Goal: Information Seeking & Learning: Understand process/instructions

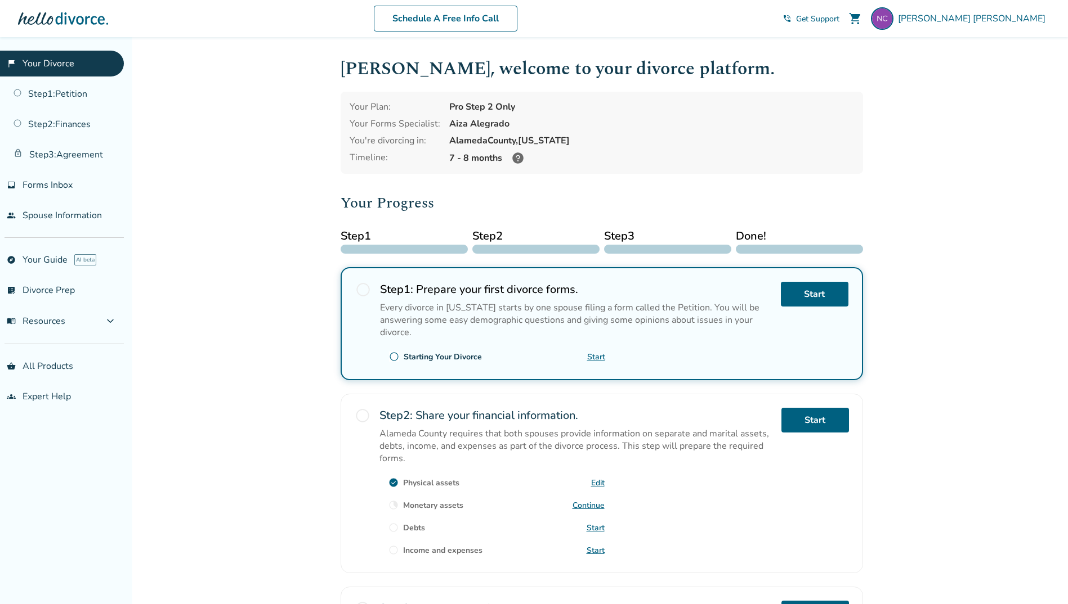
click at [590, 502] on link "Continue" at bounding box center [588, 505] width 32 height 11
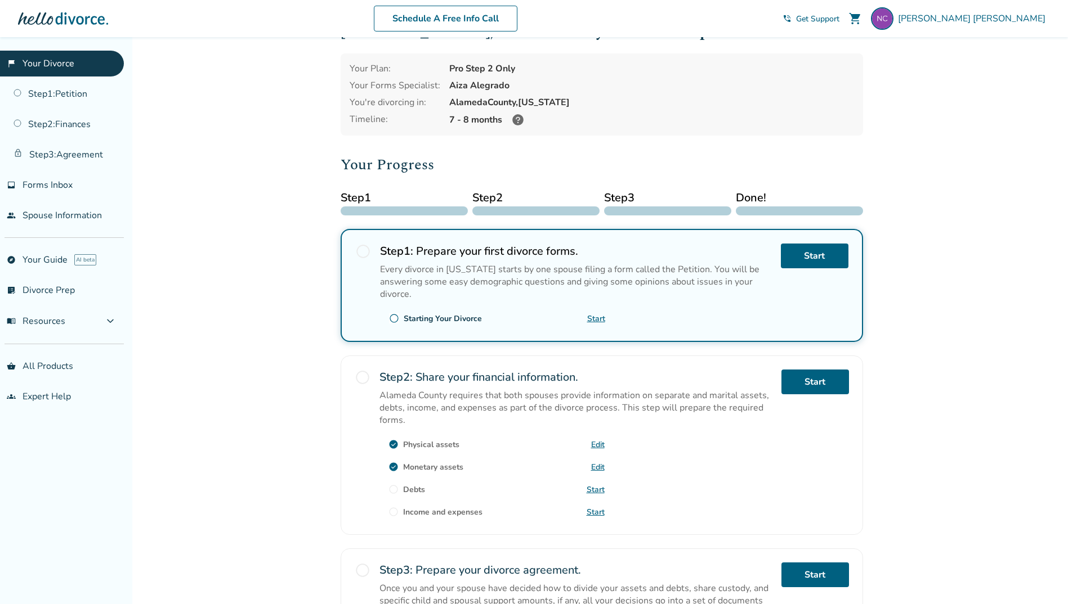
scroll to position [56, 0]
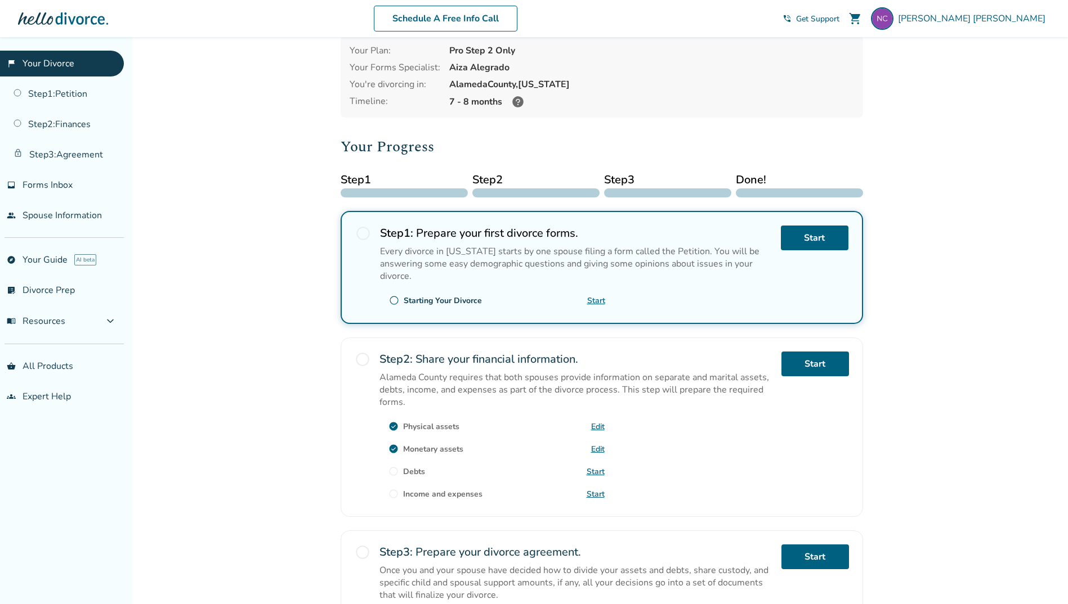
click at [592, 472] on link "Start" at bounding box center [595, 472] width 18 height 11
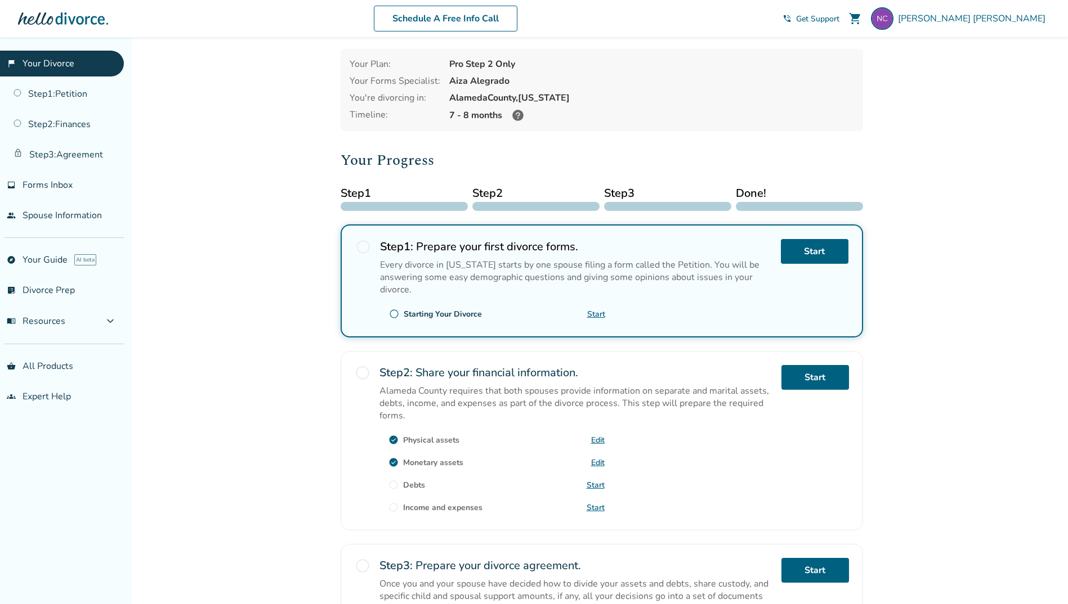
scroll to position [214, 0]
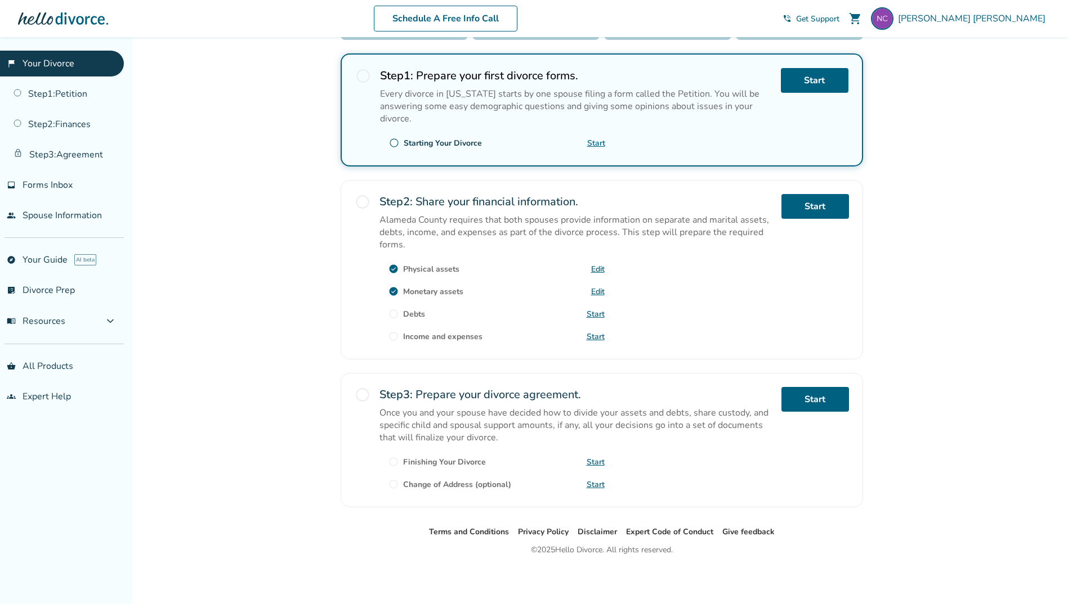
click at [599, 309] on link "Start" at bounding box center [595, 314] width 18 height 11
click at [596, 334] on link "Start" at bounding box center [595, 337] width 18 height 11
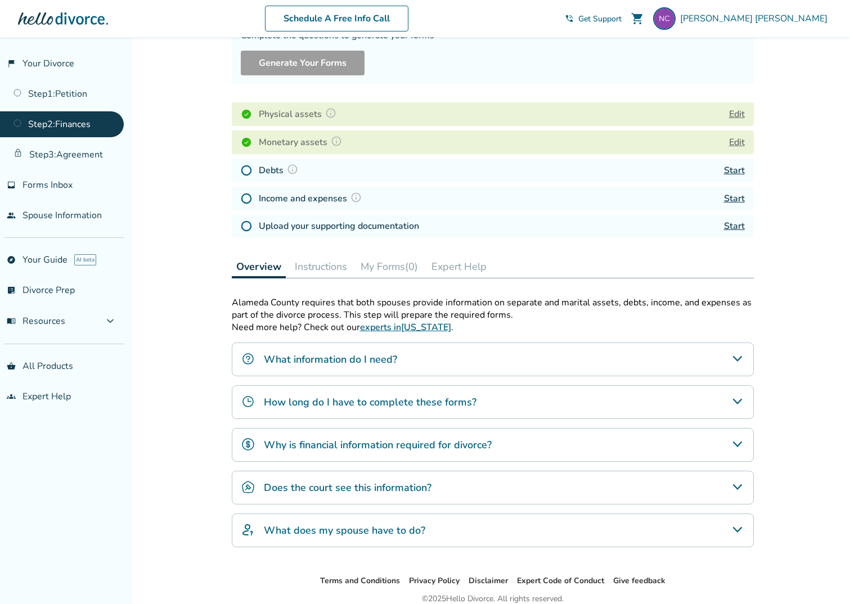
scroll to position [162, 0]
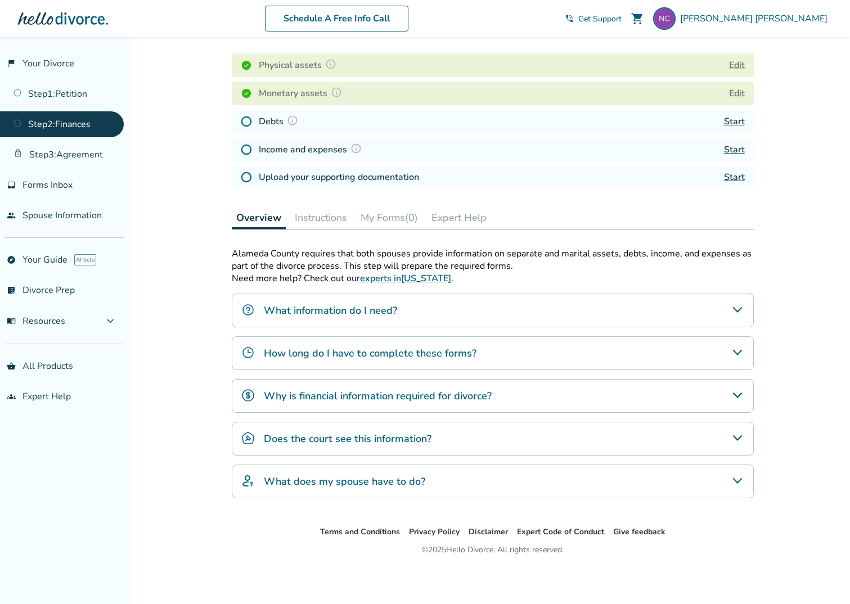
click at [736, 395] on icon "Why is financial information required for divorce?" at bounding box center [738, 396] width 14 height 14
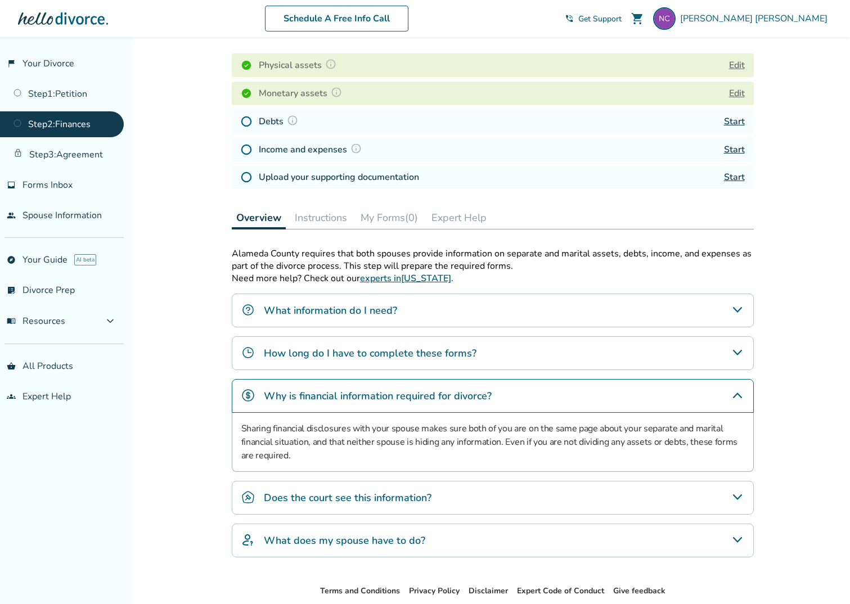
click at [743, 493] on icon "Does the court see this information?" at bounding box center [738, 498] width 14 height 14
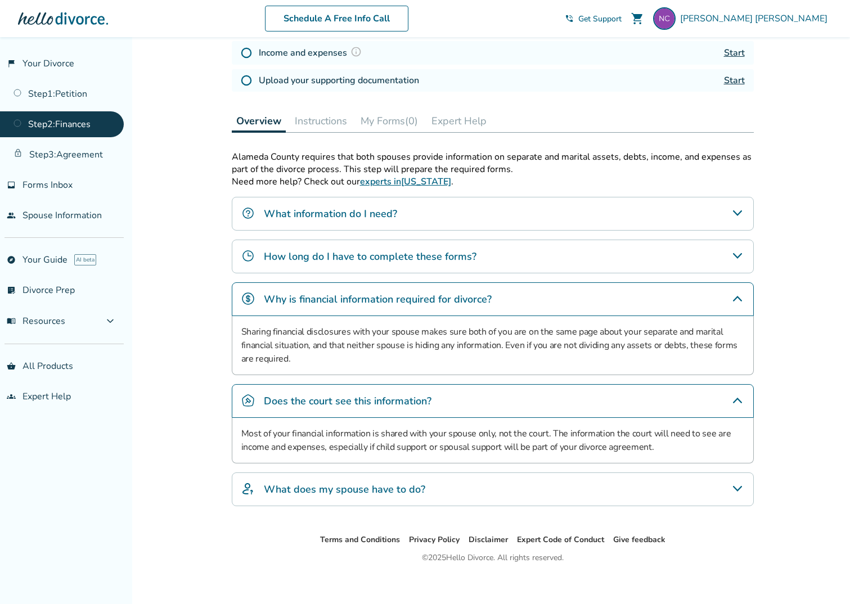
scroll to position [266, 0]
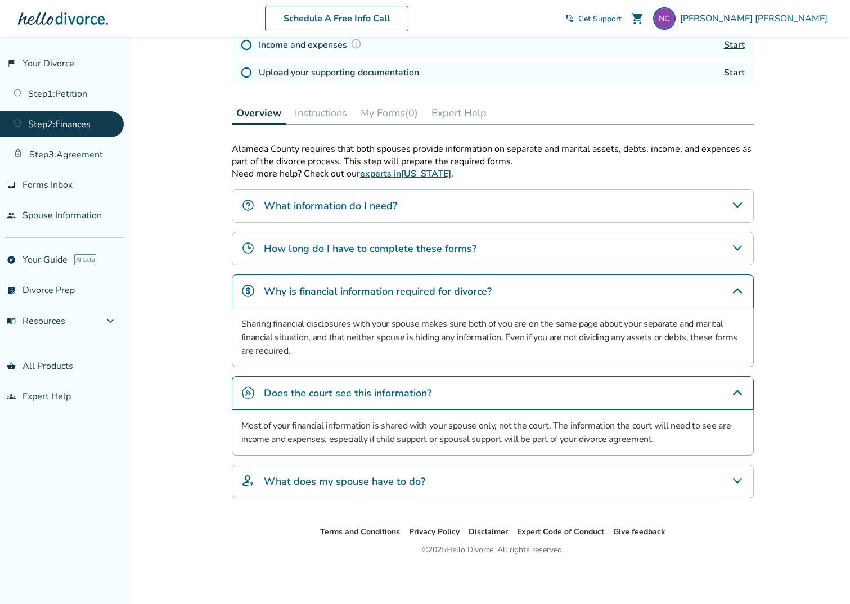
click at [739, 481] on icon "What does my spouse have to do?" at bounding box center [737, 481] width 9 height 6
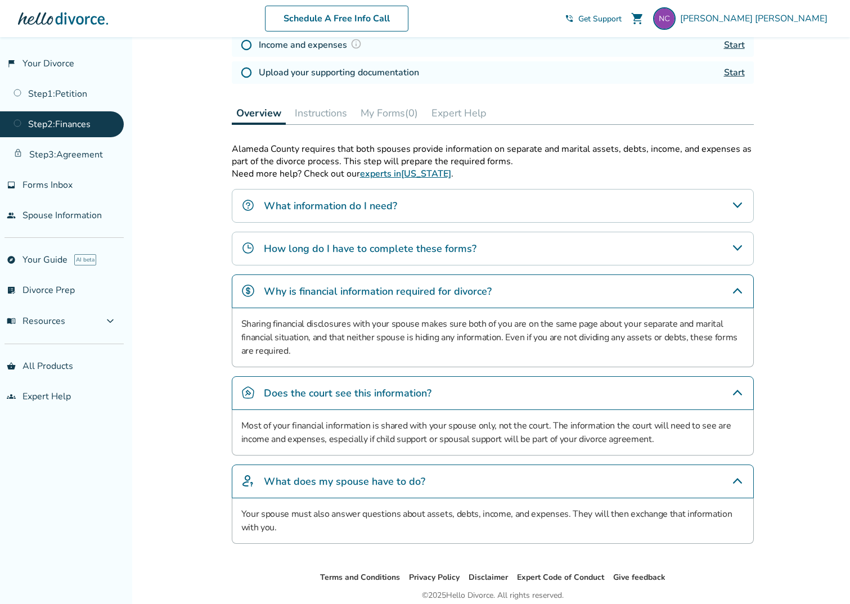
scroll to position [210, 0]
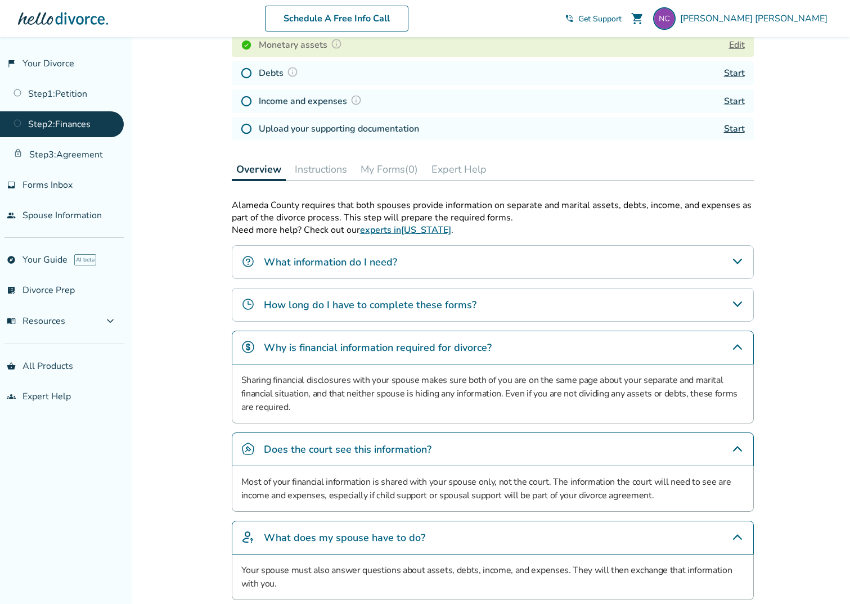
click at [734, 255] on icon "What information do I need?" at bounding box center [738, 262] width 14 height 14
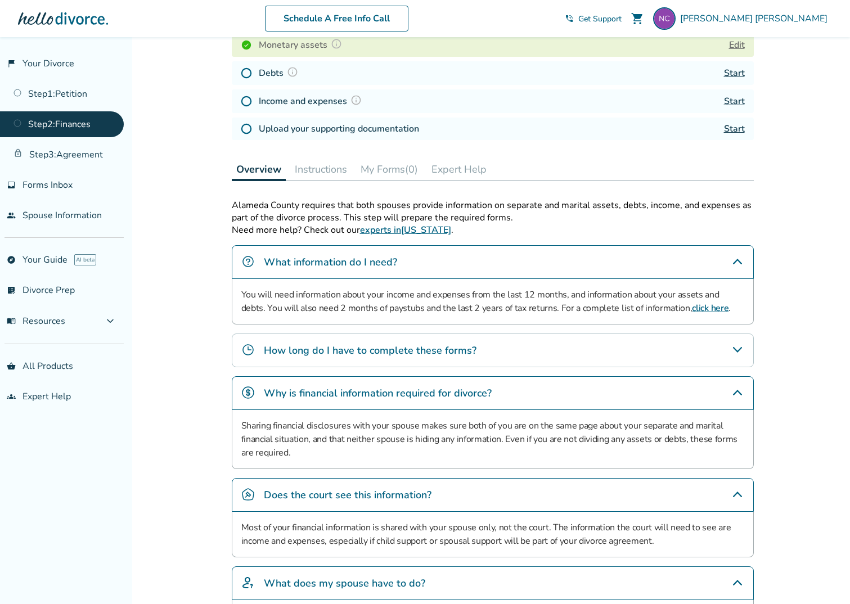
click at [692, 305] on link "click here" at bounding box center [710, 308] width 37 height 12
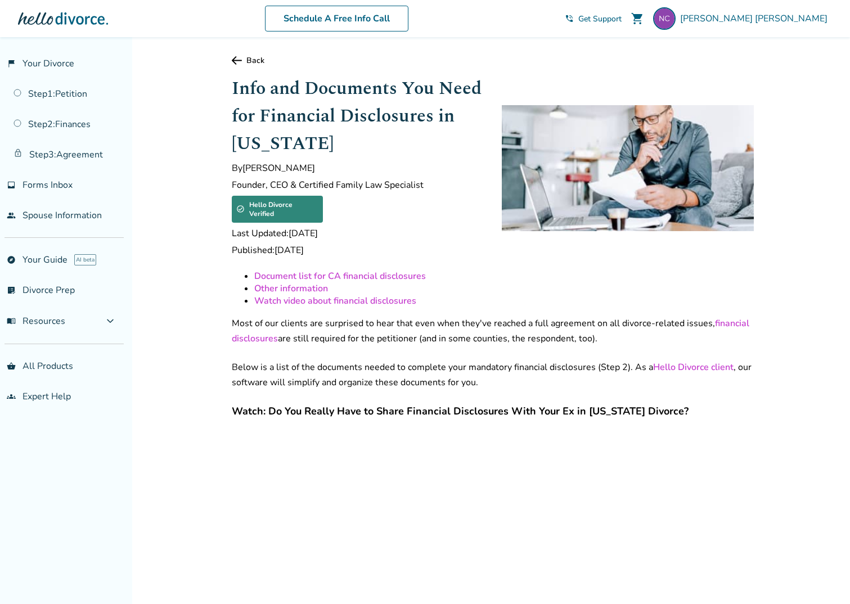
click at [371, 270] on link "Document list for CA financial disclosures" at bounding box center [340, 276] width 172 height 12
